Goal: Find specific fact: Find specific fact

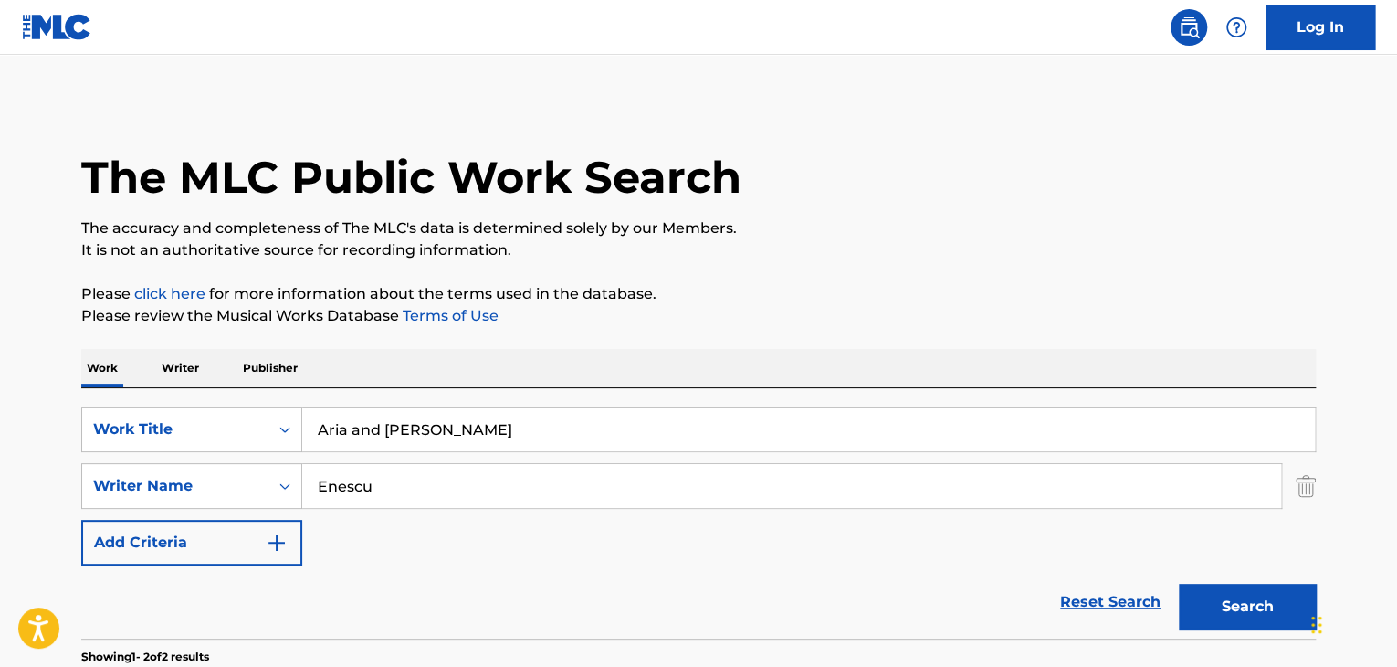
click at [295, 376] on p "Publisher" at bounding box center [270, 368] width 66 height 38
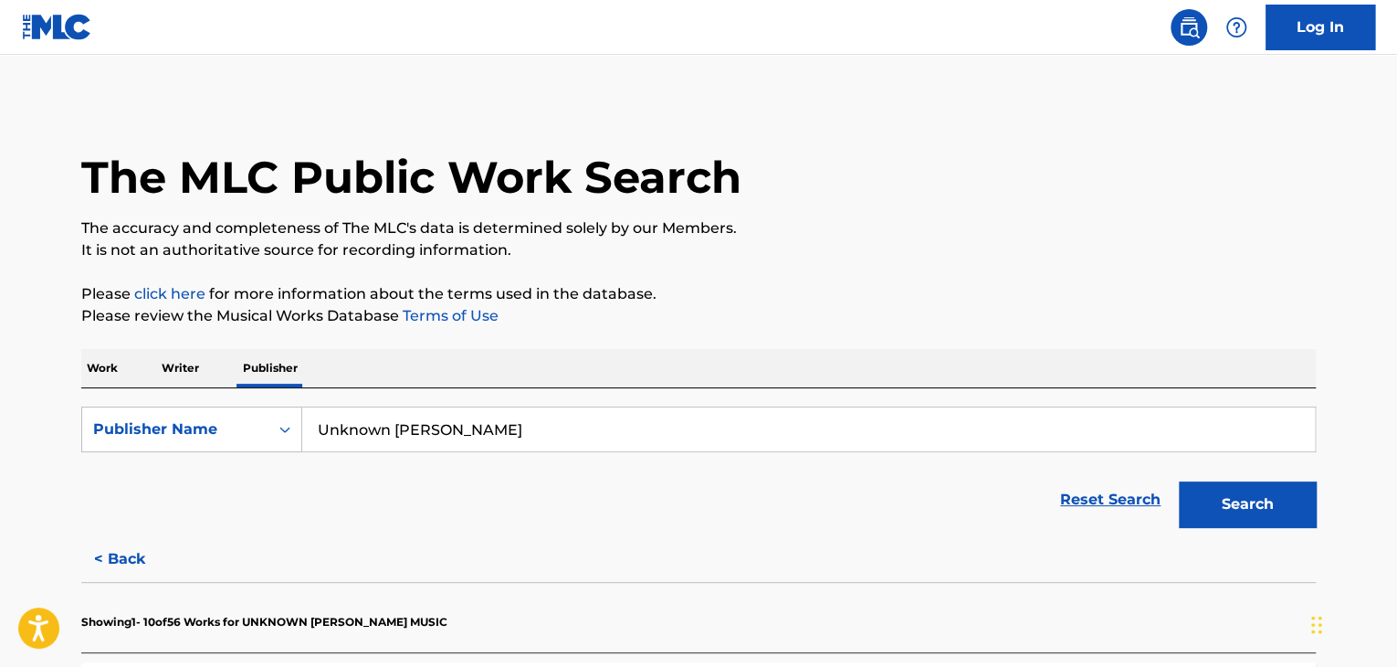
click at [482, 438] on input "Unknown [PERSON_NAME]" at bounding box center [808, 429] width 1013 height 44
paste input "VULTURE ISLAND ENT PUBLISHING"
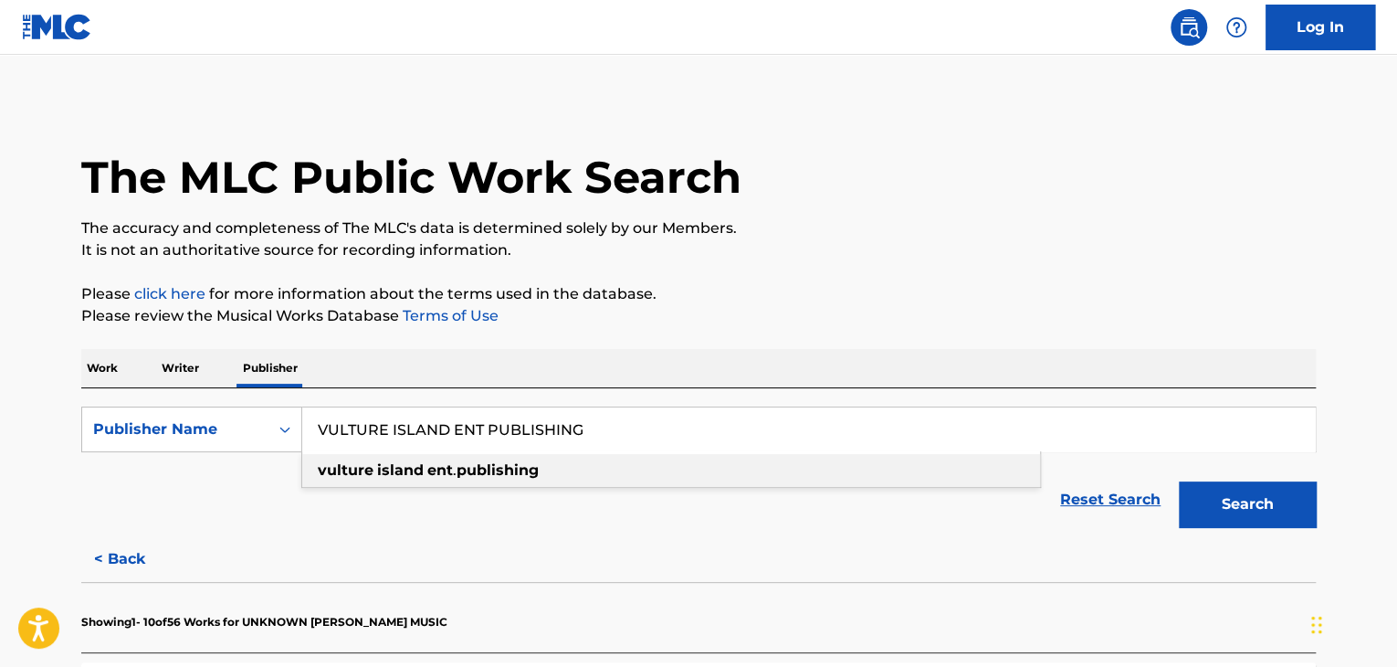
click at [565, 475] on div "vulture island ent . publishing" at bounding box center [671, 470] width 738 height 33
type input "vulture island ent. publishing"
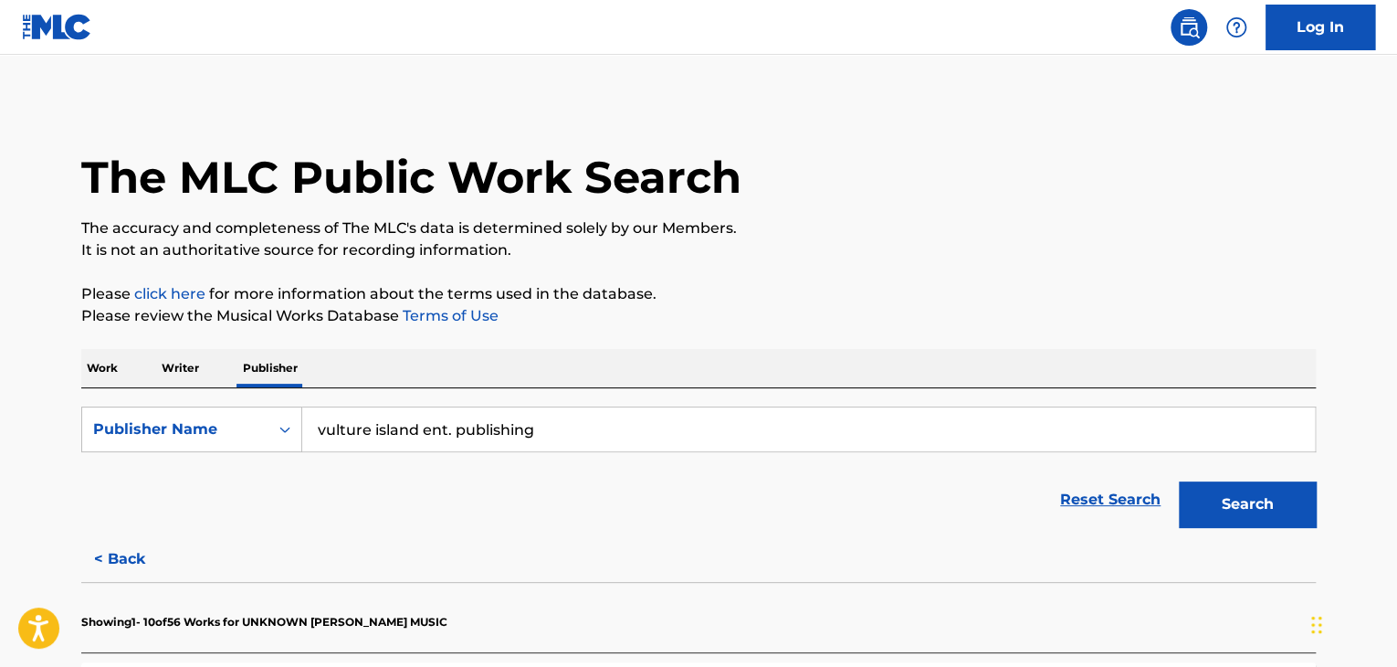
click at [1244, 497] on button "Search" at bounding box center [1247, 504] width 137 height 46
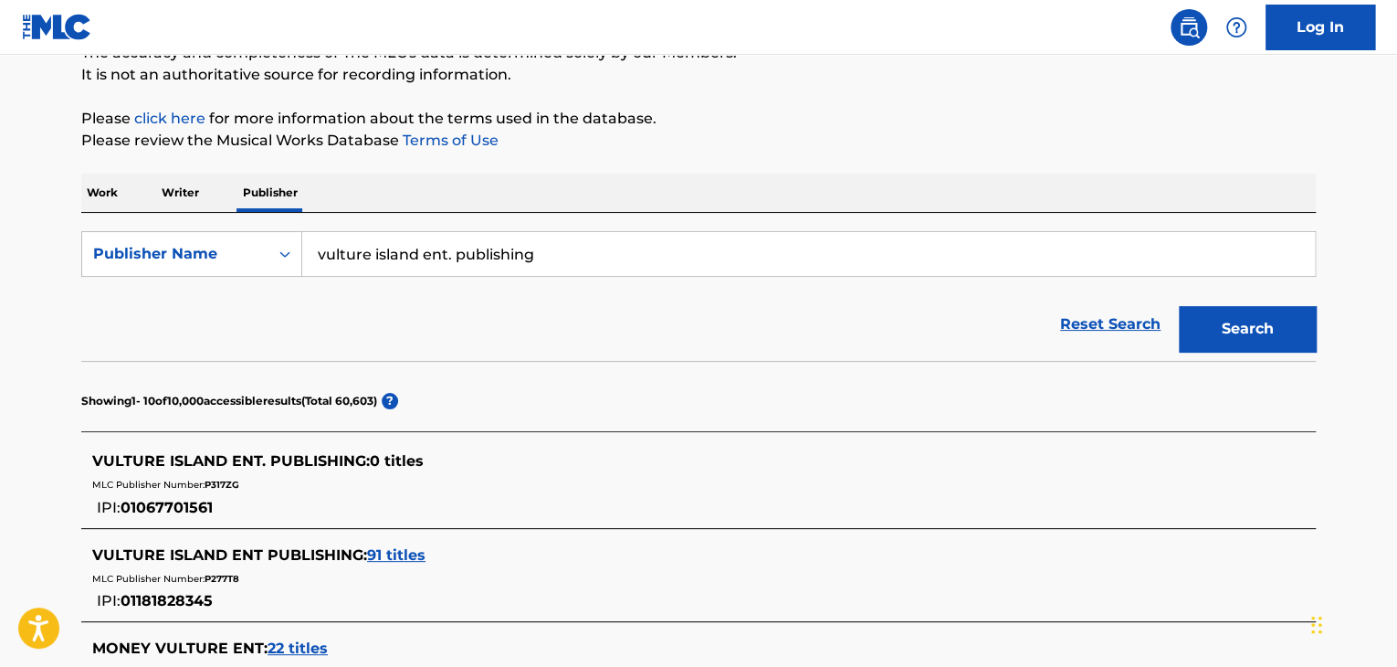
scroll to position [183, 0]
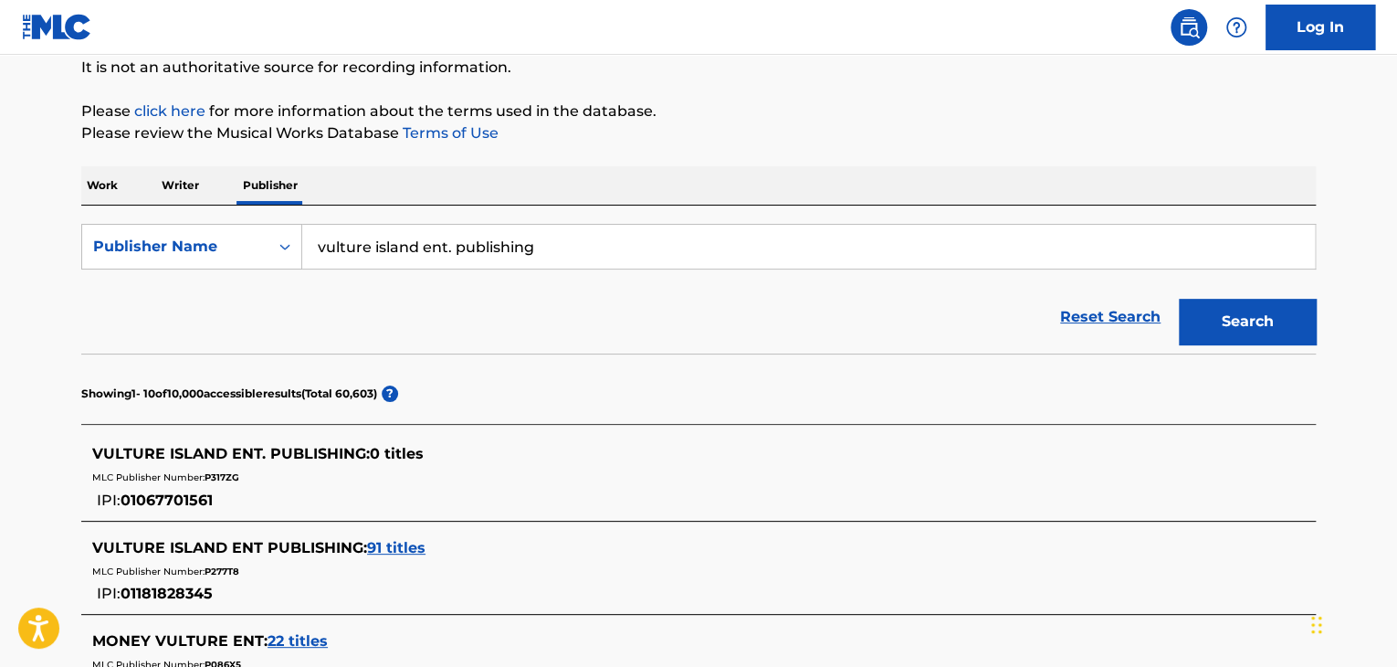
click at [399, 541] on span "91 titles" at bounding box center [396, 547] width 58 height 17
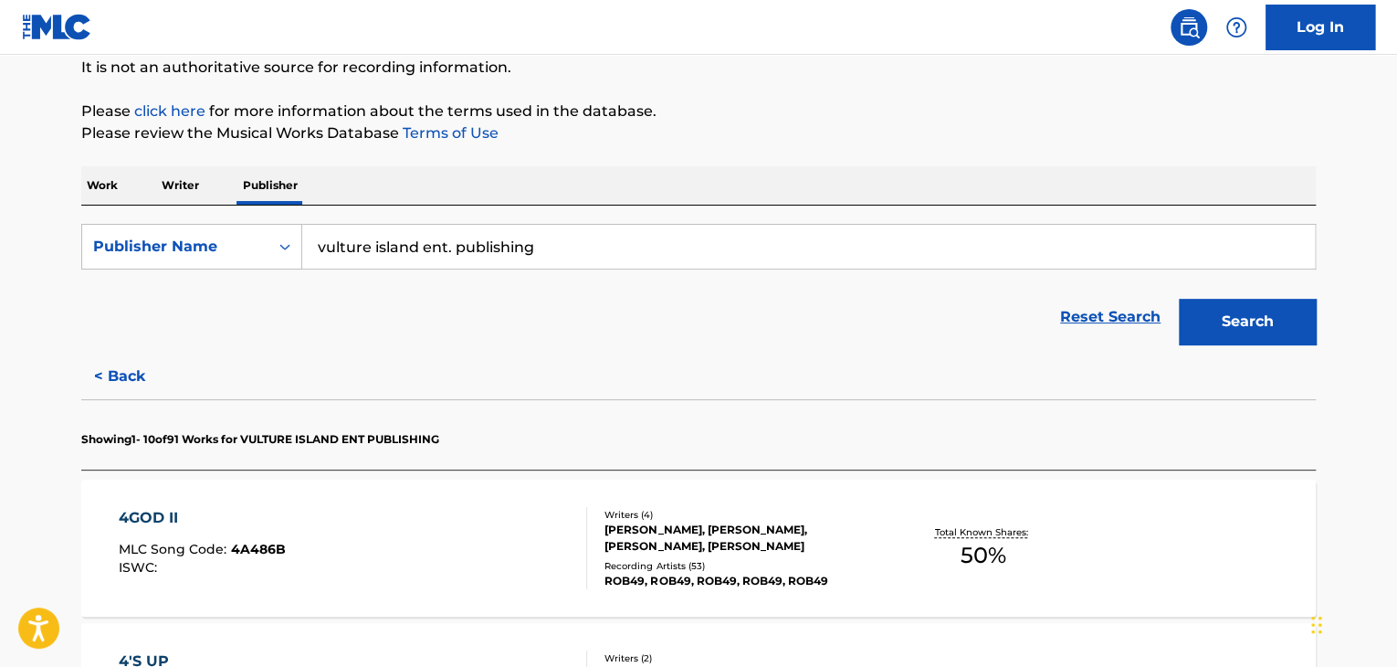
click at [141, 520] on div "4GOD II" at bounding box center [202, 518] width 167 height 22
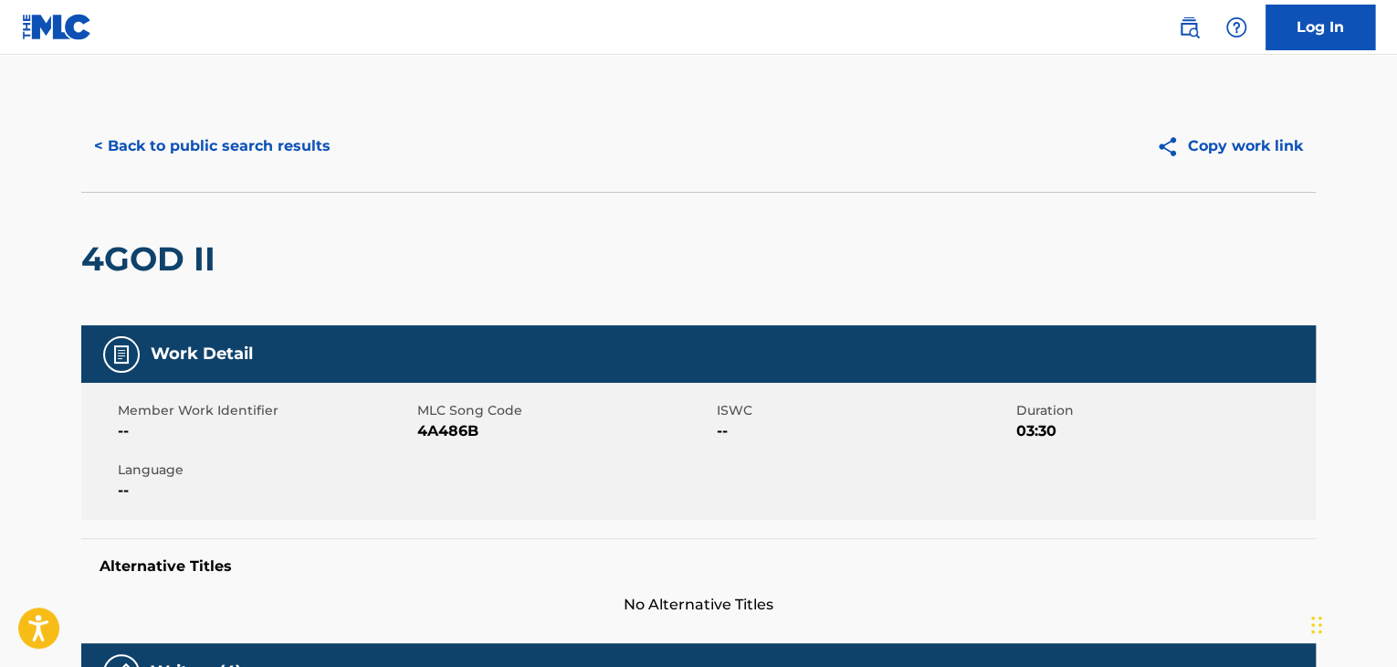
click at [459, 436] on span "4A486B" at bounding box center [564, 431] width 295 height 22
copy span "4A486B"
